Goal: Ask a question

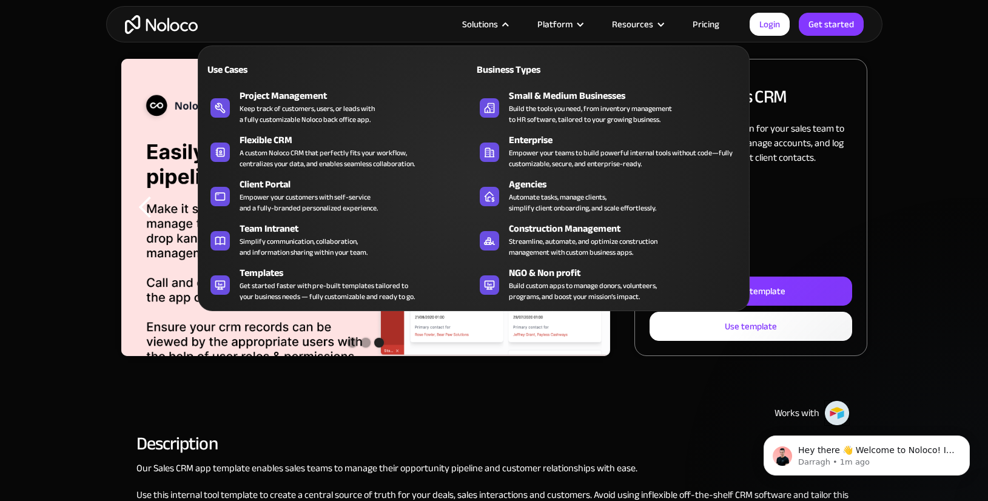
click at [496, 27] on div "Solutions" at bounding box center [480, 24] width 36 height 16
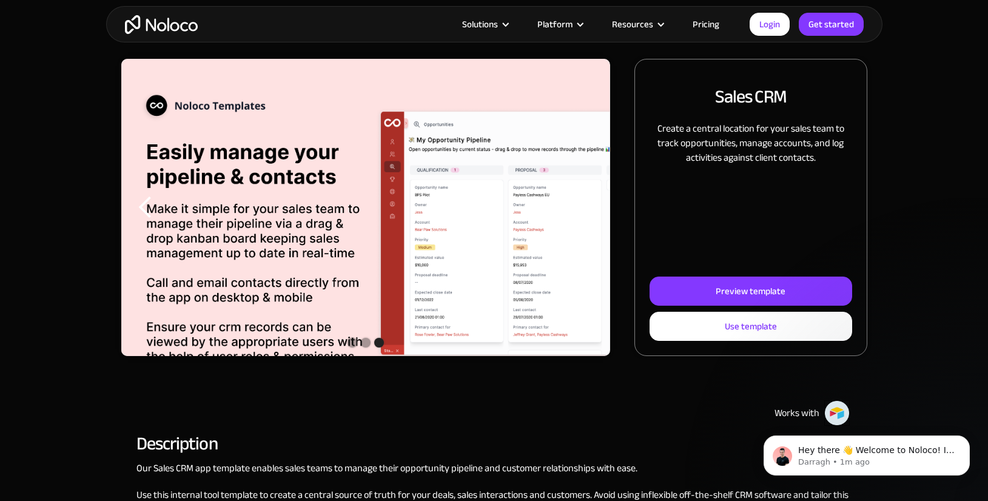
click at [497, 25] on div "Solutions" at bounding box center [480, 24] width 36 height 16
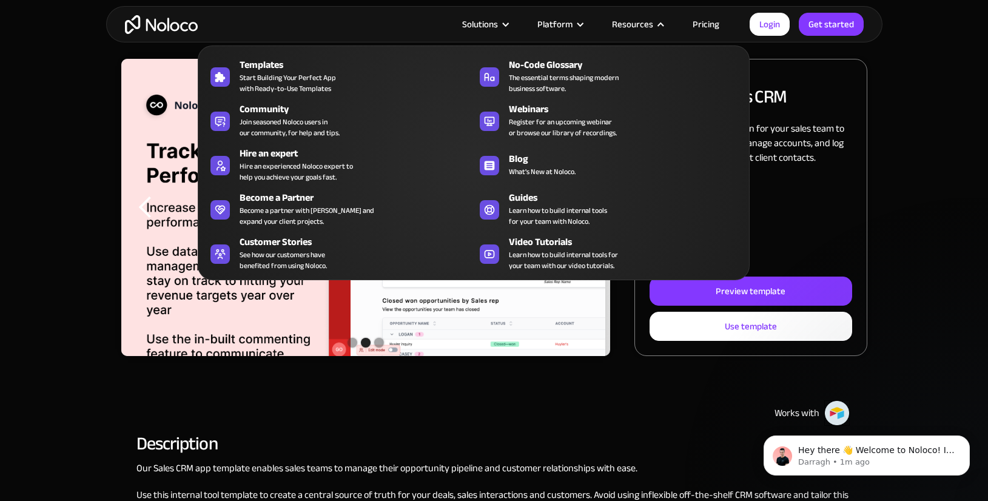
click at [646, 24] on div "Resources" at bounding box center [632, 24] width 41 height 16
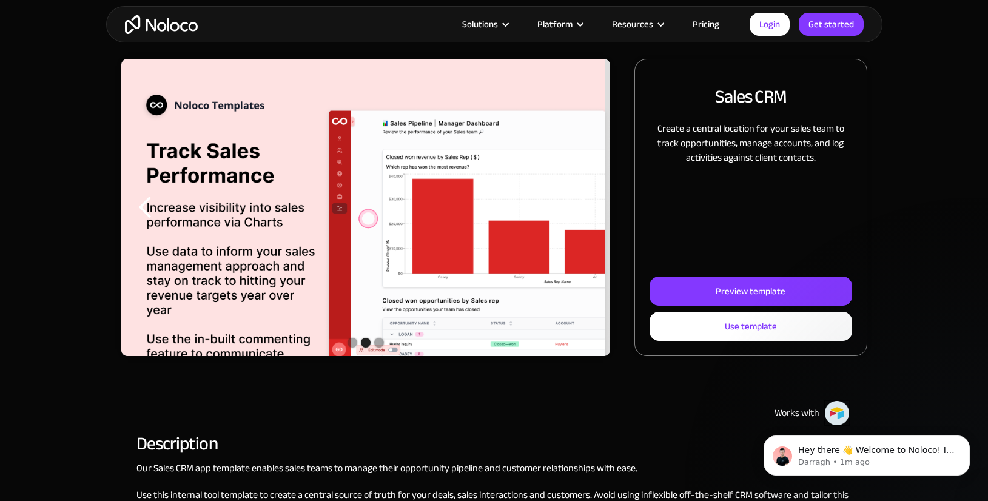
click at [646, 24] on div "Resources" at bounding box center [632, 24] width 41 height 16
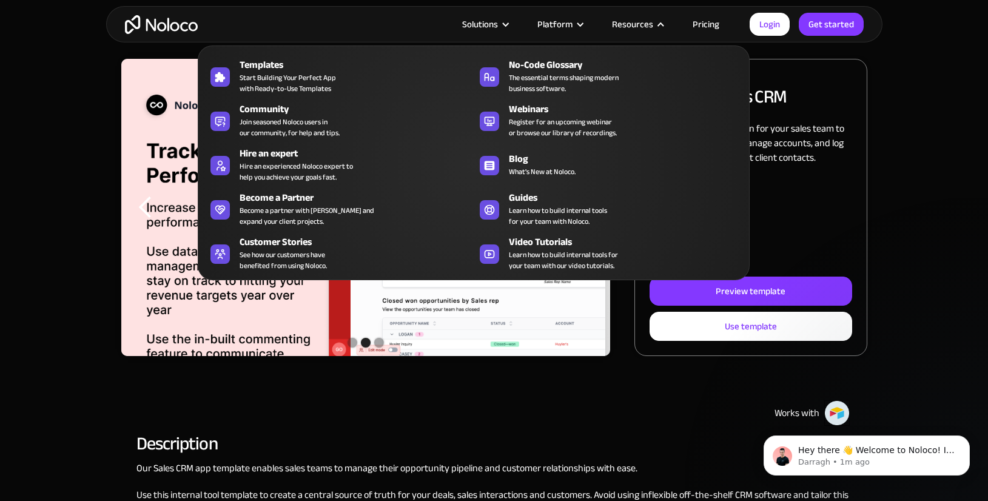
click at [646, 25] on div "Resources" at bounding box center [632, 24] width 41 height 16
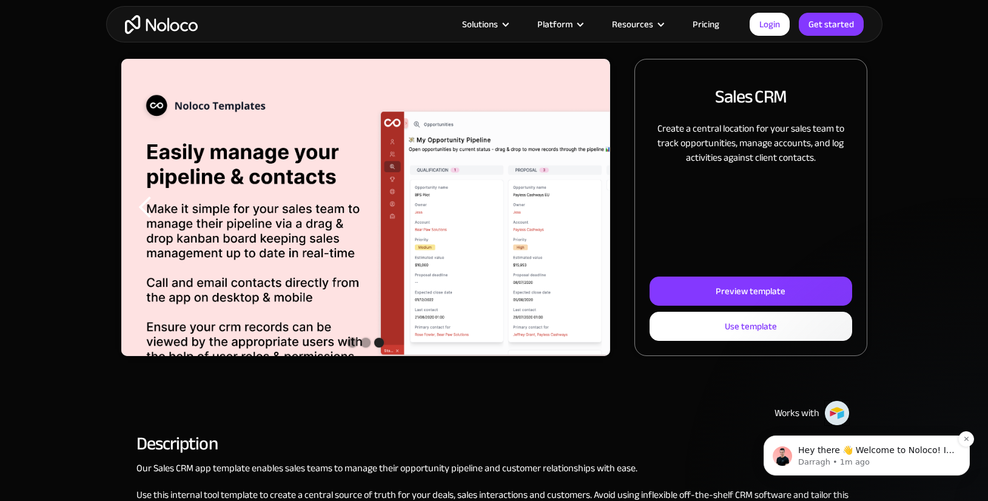
click at [859, 454] on span "Hey there 👋 Welcome to Noloco! If you have any questions, just reply to this me…" at bounding box center [877, 468] width 157 height 46
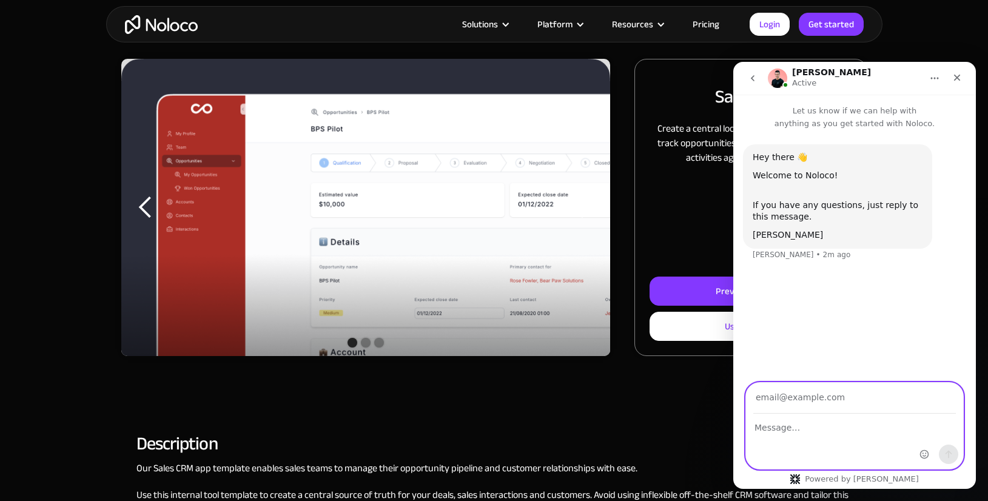
click at [823, 422] on textarea "Message…" at bounding box center [854, 424] width 217 height 21
click at [864, 428] on textarea "Hi, I'd like to know why our server is running slow" at bounding box center [854, 430] width 217 height 33
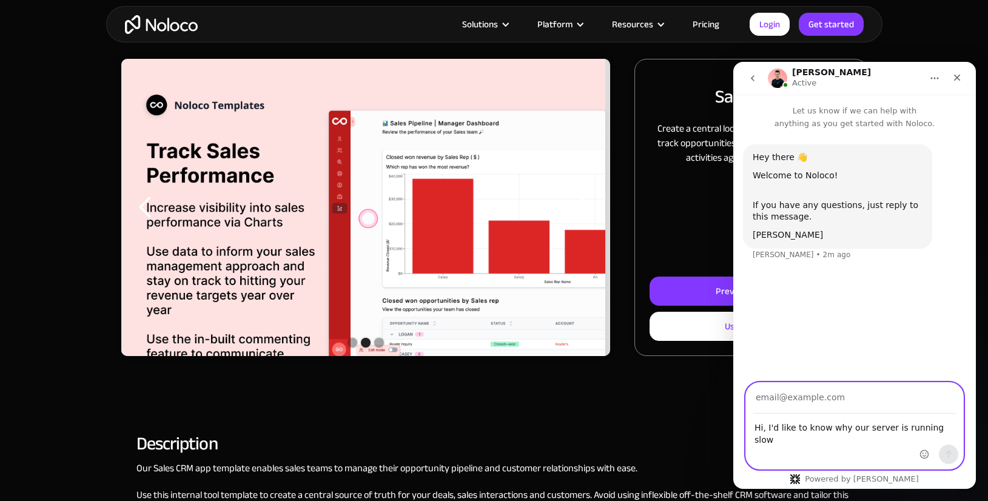
click at [862, 429] on textarea "Hi, I'd like to know why our server is running slow" at bounding box center [854, 430] width 217 height 33
click at [886, 427] on textarea "Hi, I'd like to know why our 'server is running slow" at bounding box center [854, 430] width 217 height 33
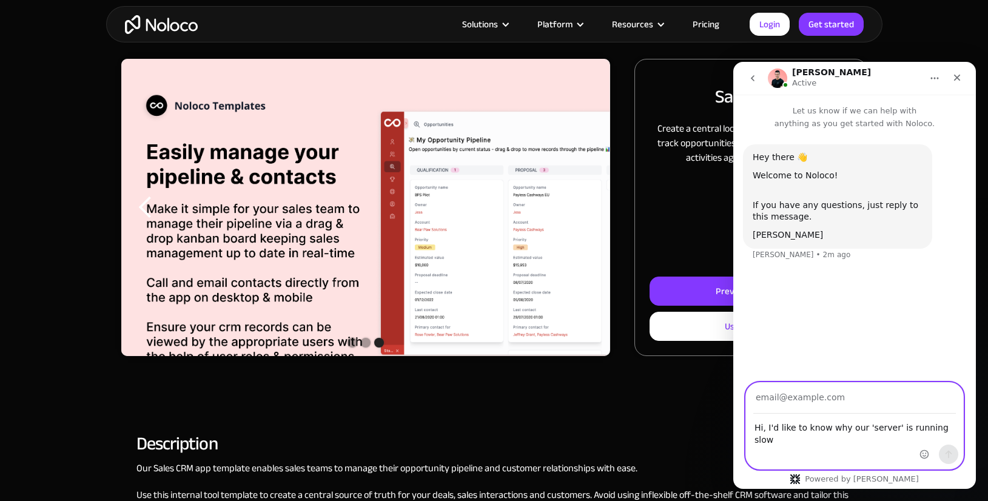
type textarea "Hi, I'd like to know why our 'server' is running slow"
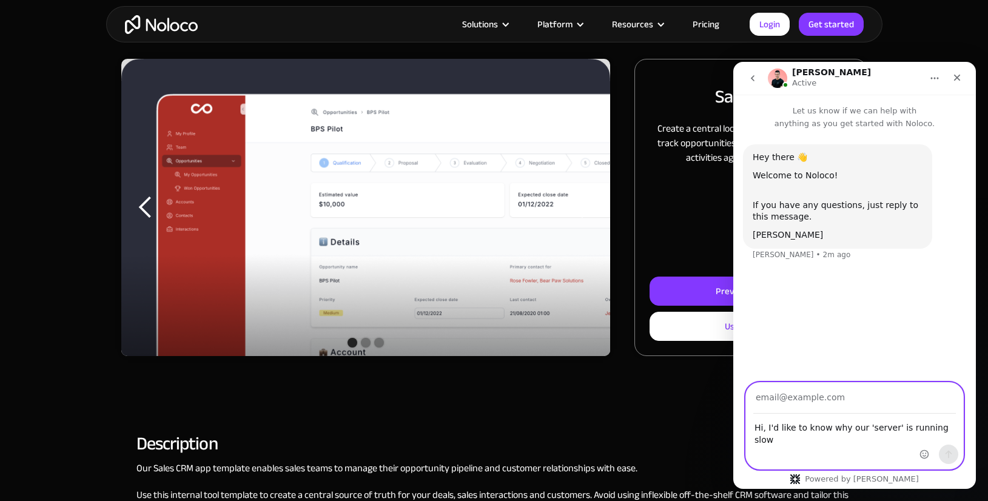
click at [909, 424] on textarea "Hi, I'd like to know why our 'server' is running slow" at bounding box center [854, 430] width 217 height 33
click at [845, 400] on input "Your email" at bounding box center [855, 398] width 203 height 31
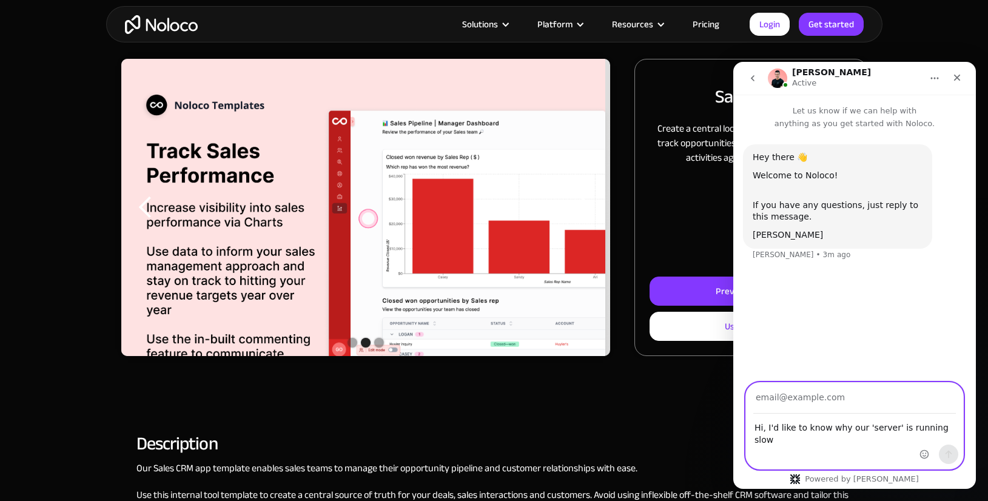
type input "[EMAIL_ADDRESS][DOMAIN_NAME]"
click at [947, 450] on icon "Send a message…" at bounding box center [949, 455] width 10 height 10
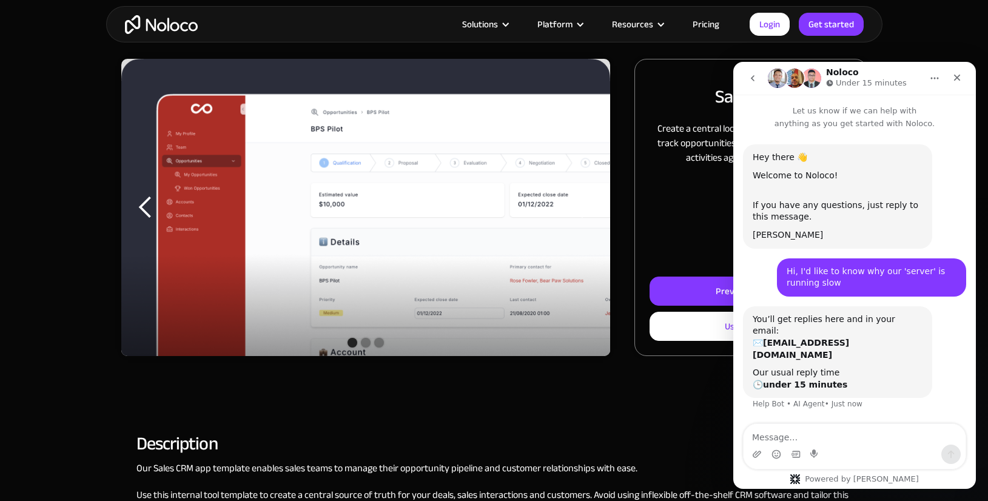
scroll to position [10, 0]
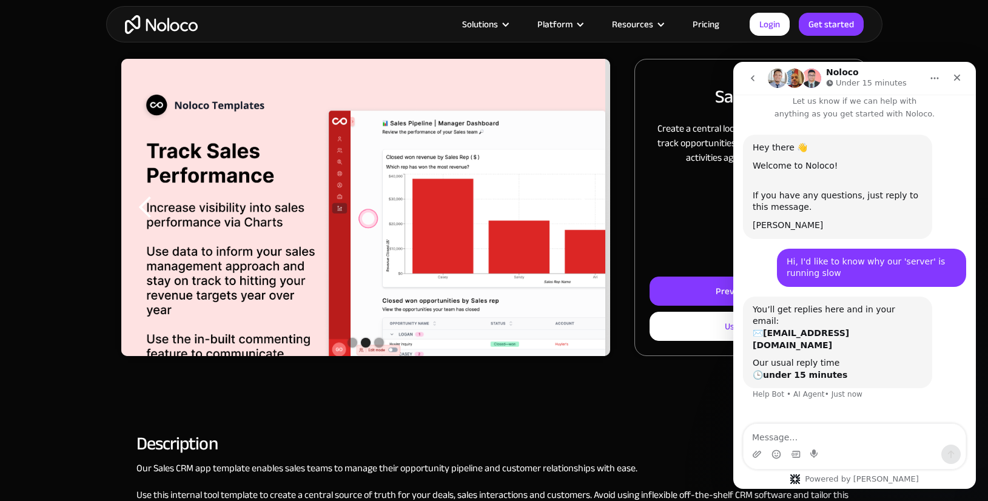
click at [853, 313] on div "You’ll get replies here and in your email: ✉️ [EMAIL_ADDRESS][DOMAIN_NAME]" at bounding box center [838, 327] width 170 height 47
click at [853, 314] on div "You’ll get replies here and in your email: ✉️ [EMAIL_ADDRESS][DOMAIN_NAME]" at bounding box center [838, 327] width 170 height 47
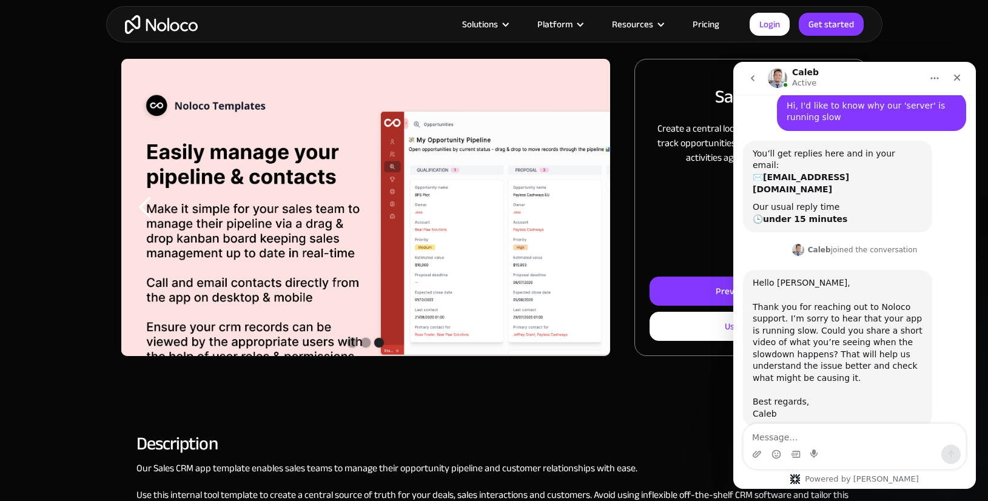
scroll to position [171, 0]
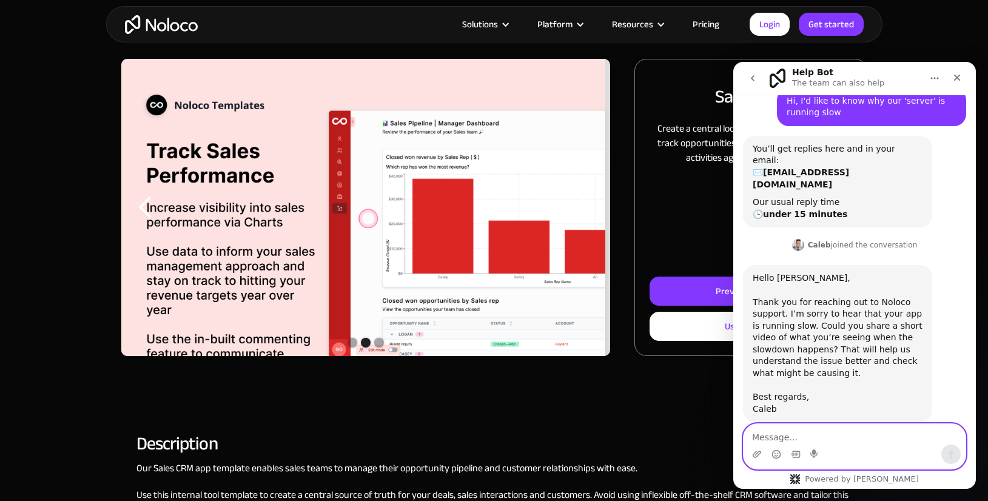
click at [873, 439] on textarea "Message…" at bounding box center [855, 434] width 222 height 21
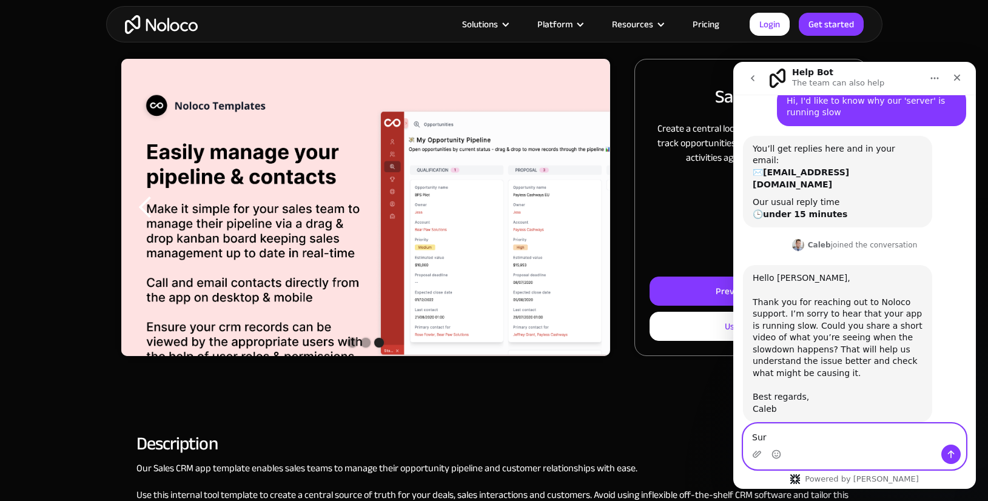
type textarea "Sure"
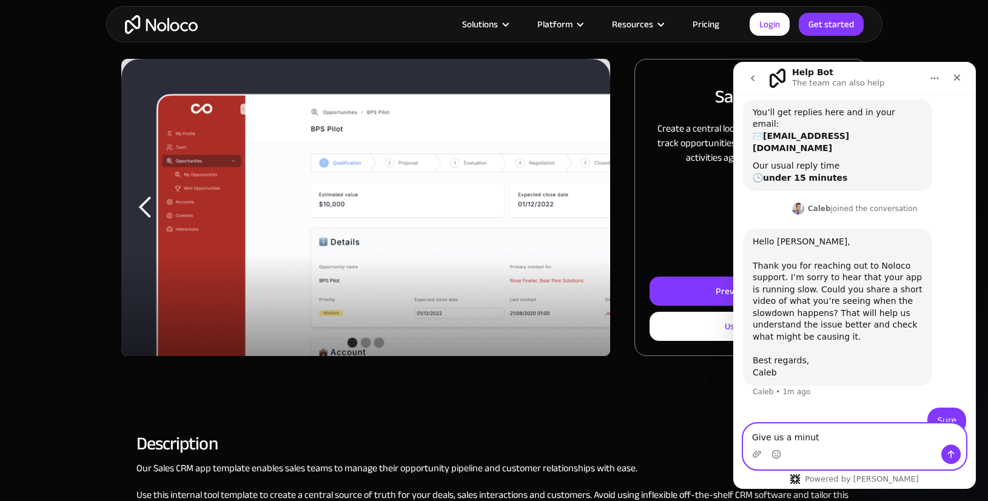
type textarea "Give us a minute"
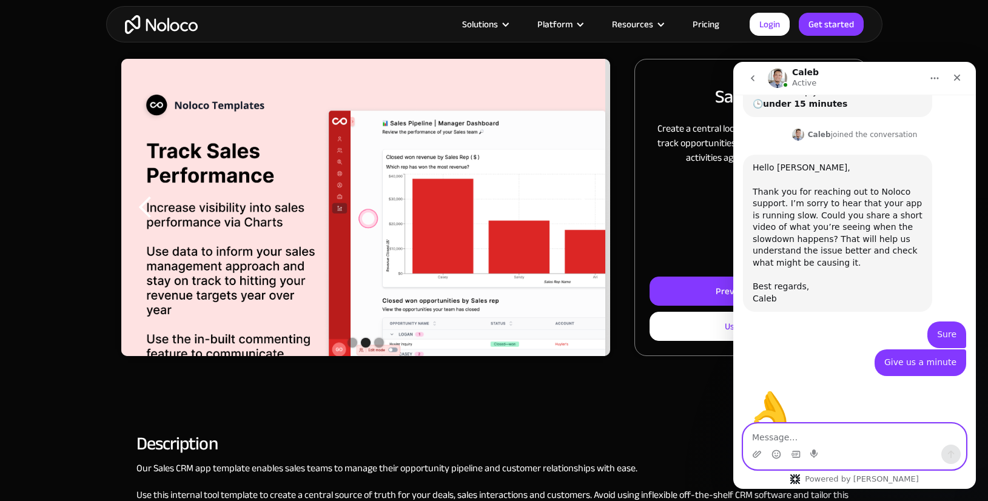
scroll to position [302, 0]
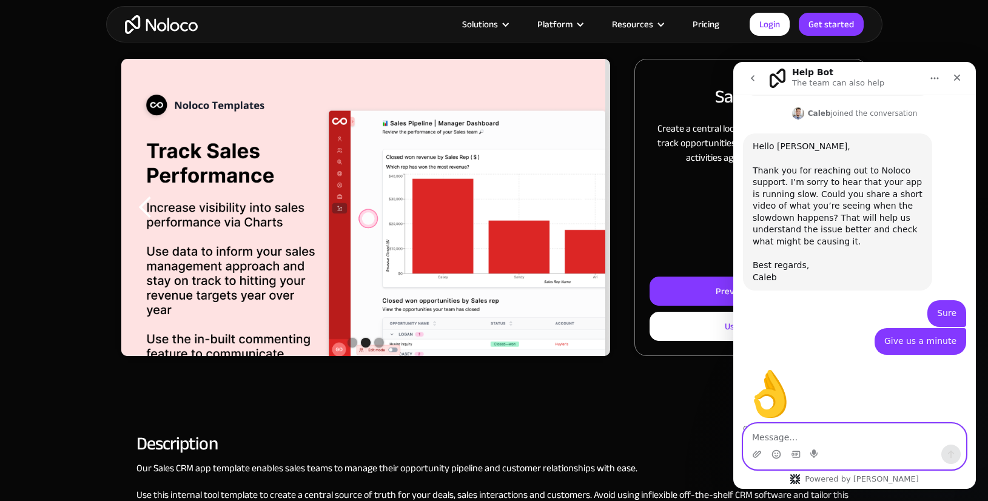
click at [812, 432] on textarea "Message…" at bounding box center [855, 434] width 222 height 21
paste textarea "[URL][DOMAIN_NAME]"
type textarea "[URL][DOMAIN_NAME]"
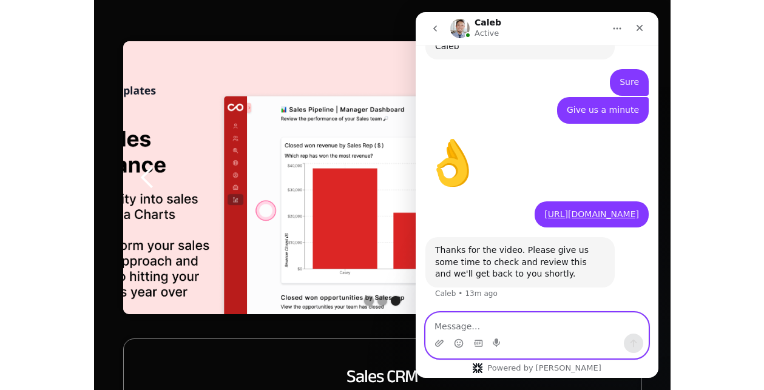
scroll to position [147, 0]
